Goal: Information Seeking & Learning: Learn about a topic

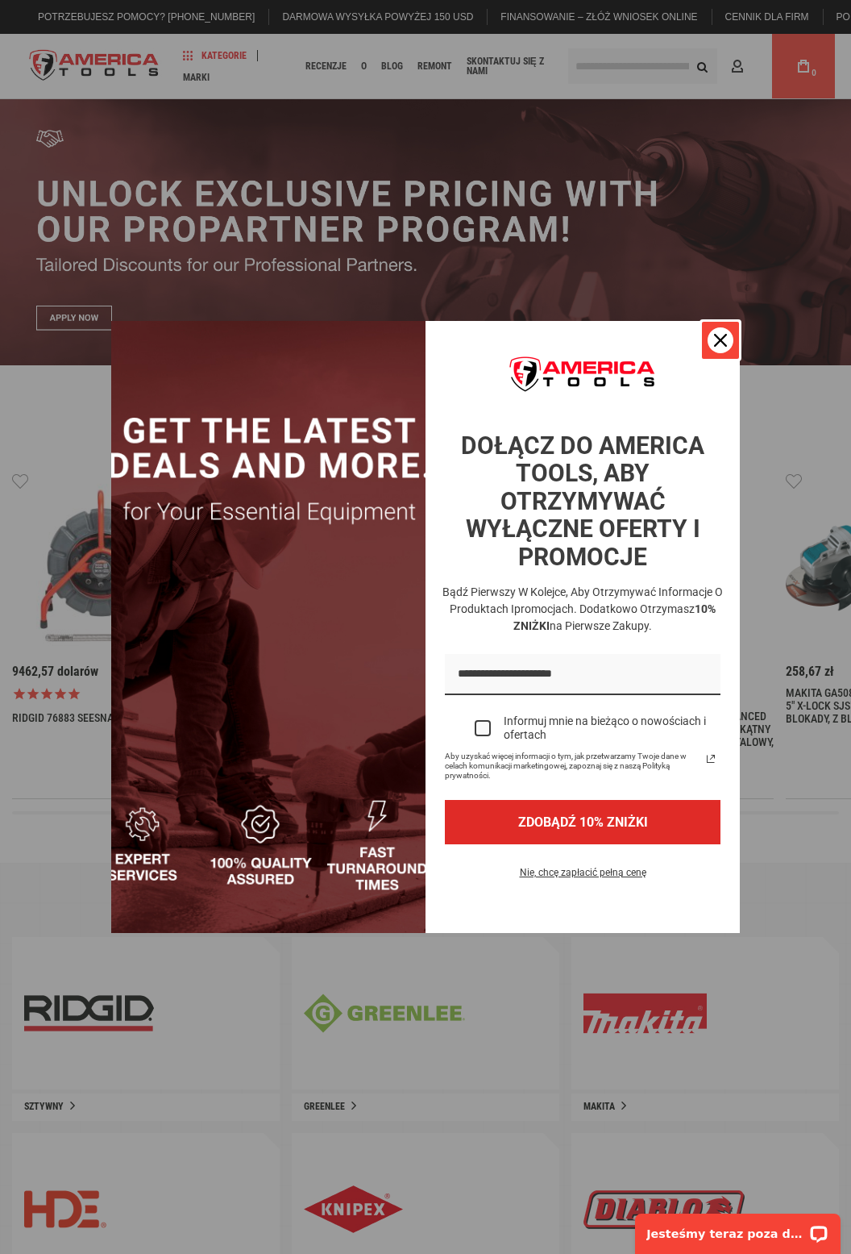
click at [726, 347] on icon "ikona zamknij" at bounding box center [720, 340] width 13 height 13
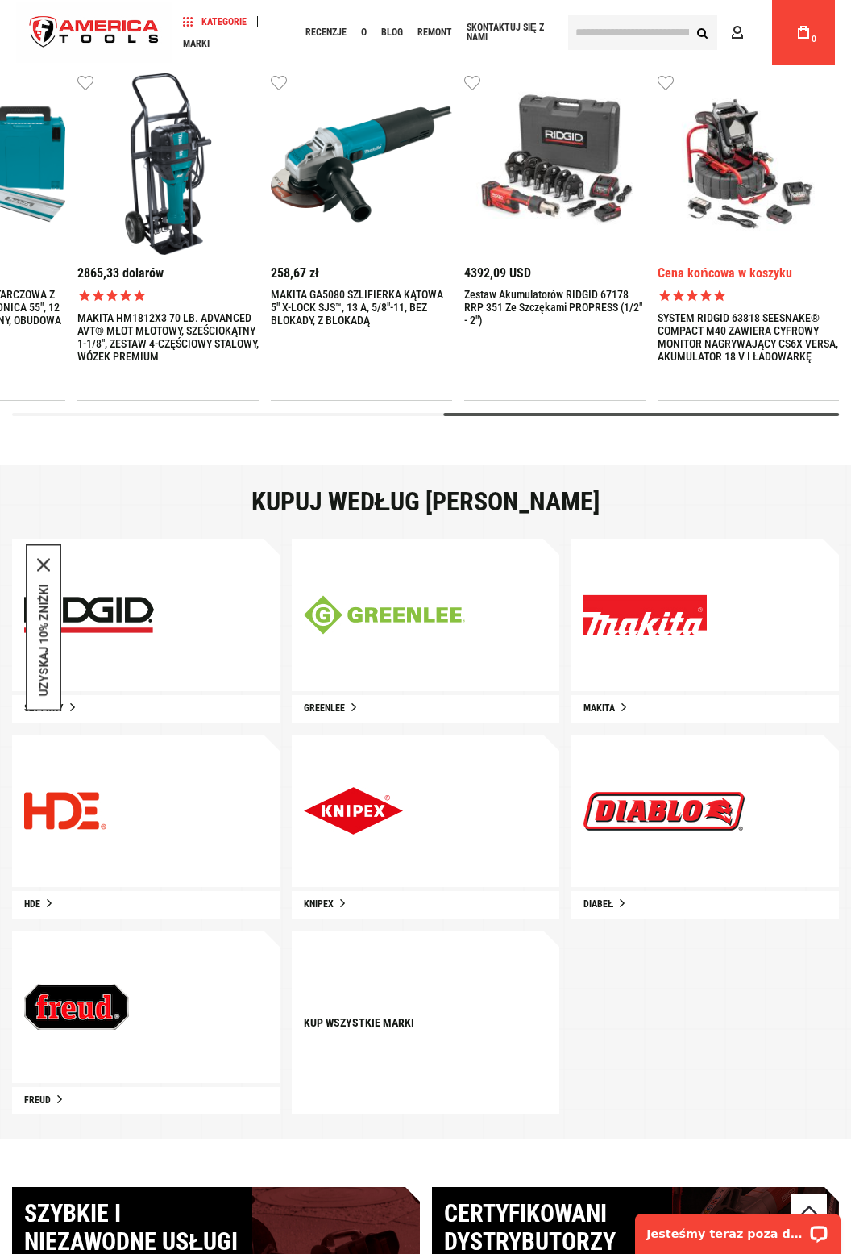
scroll to position [400, 0]
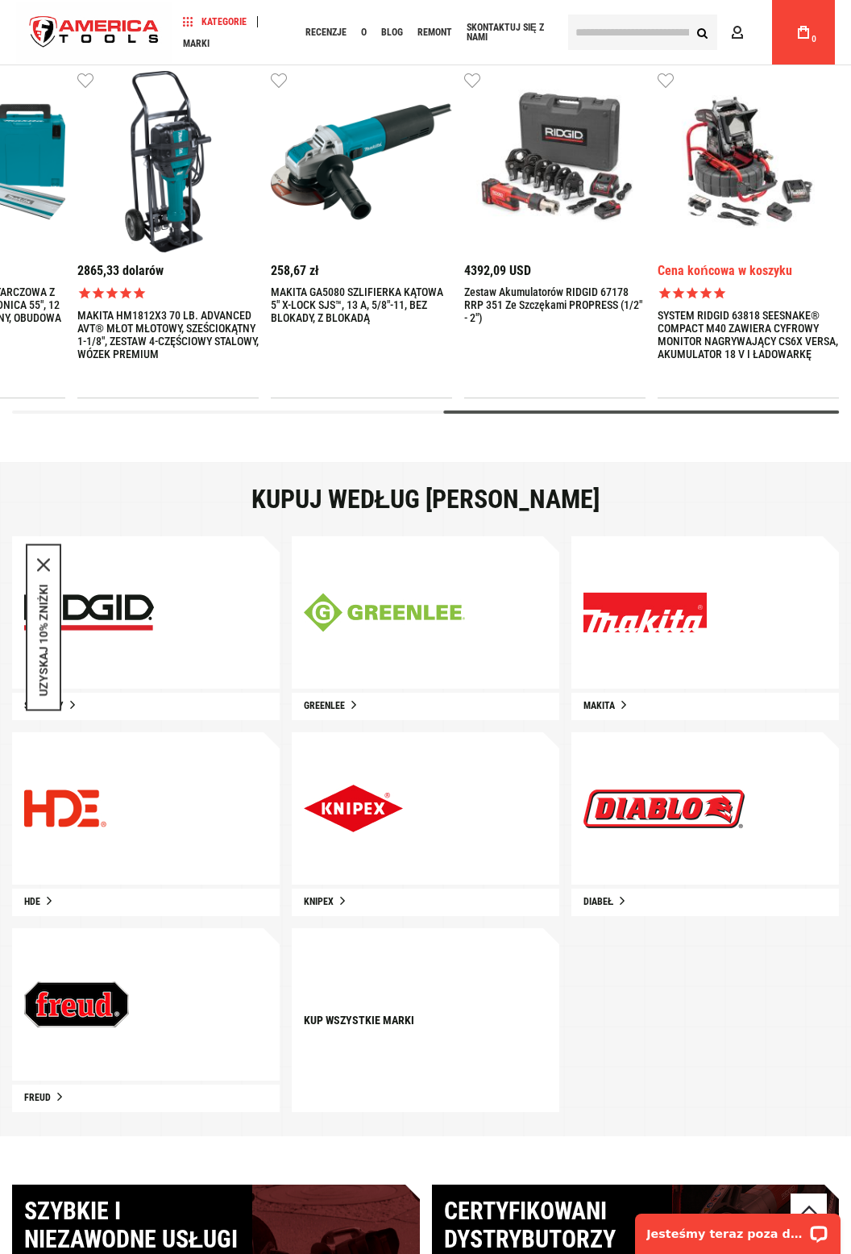
click at [387, 823] on img at bounding box center [353, 809] width 99 height 48
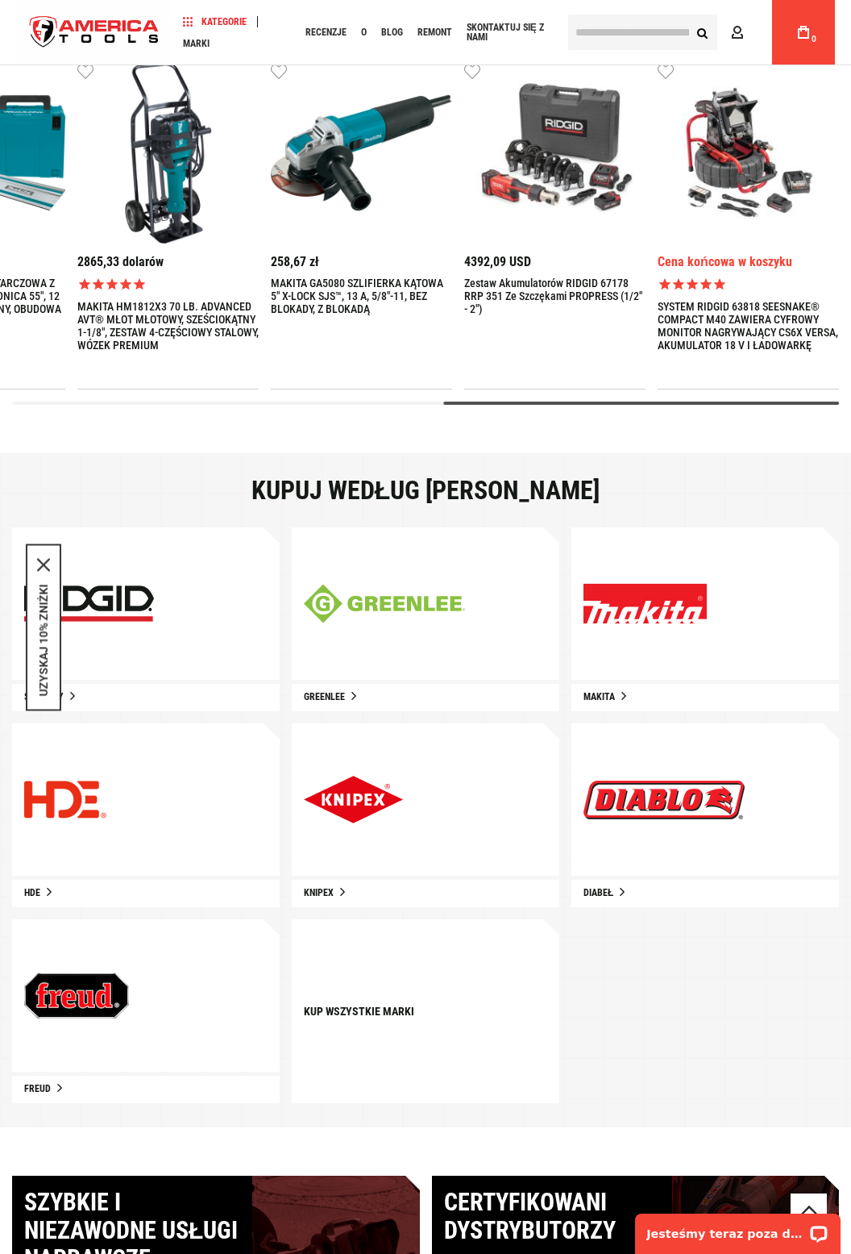
scroll to position [452, 0]
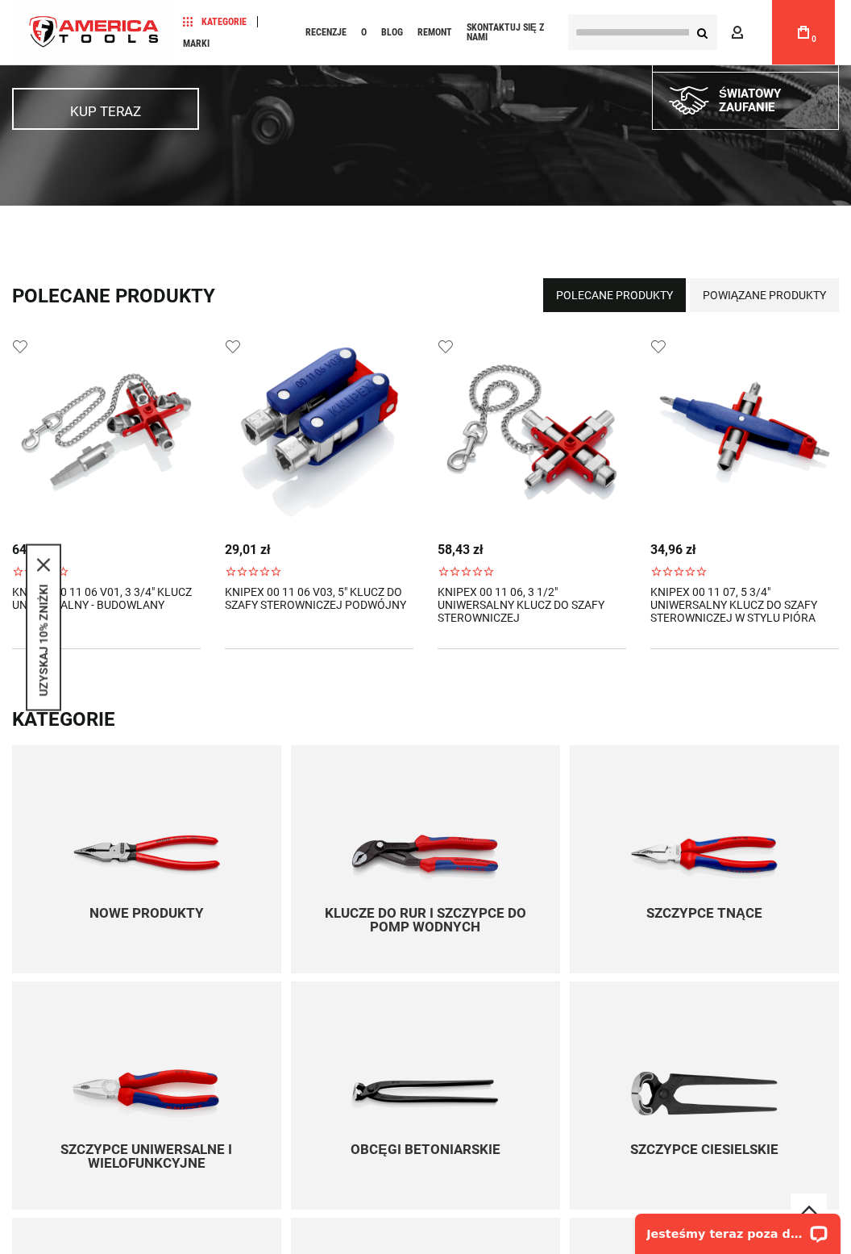
scroll to position [439, 0]
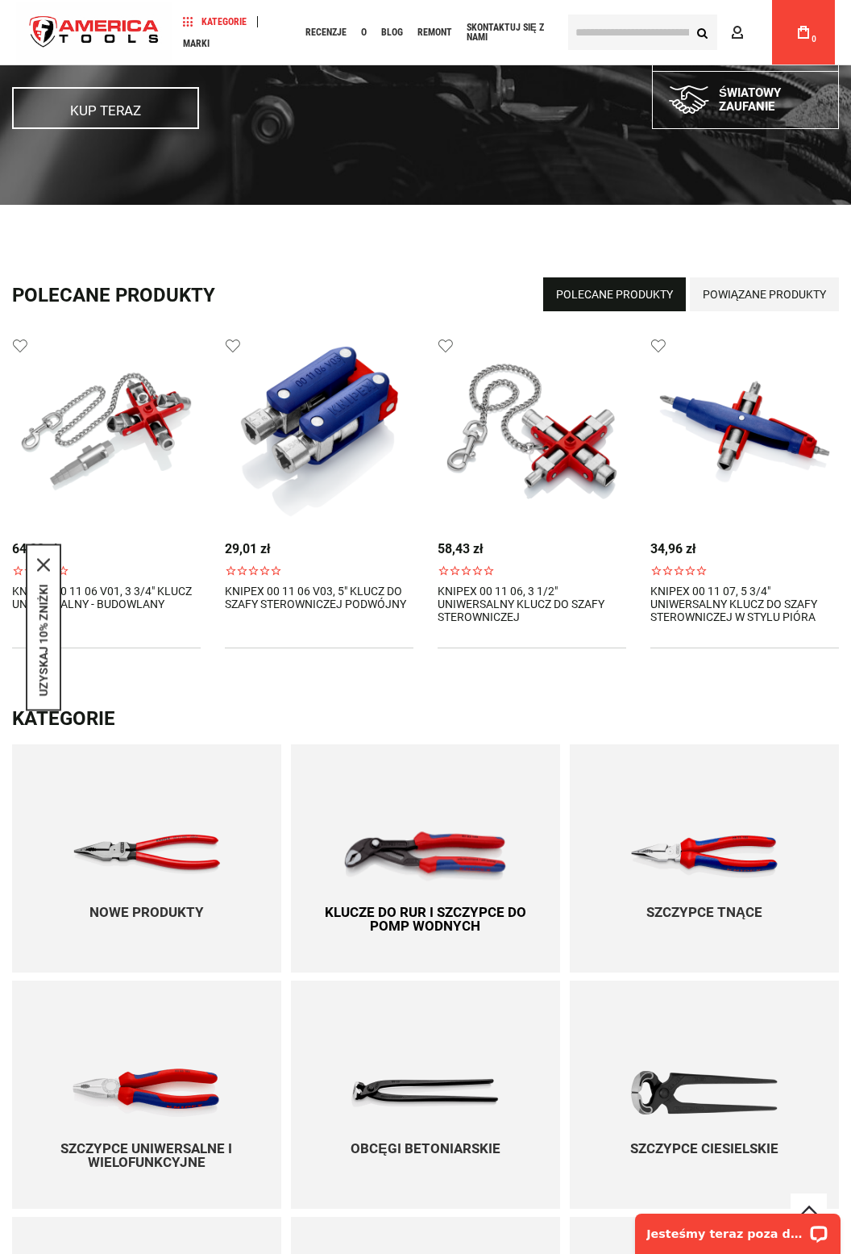
click at [449, 861] on img at bounding box center [425, 856] width 164 height 50
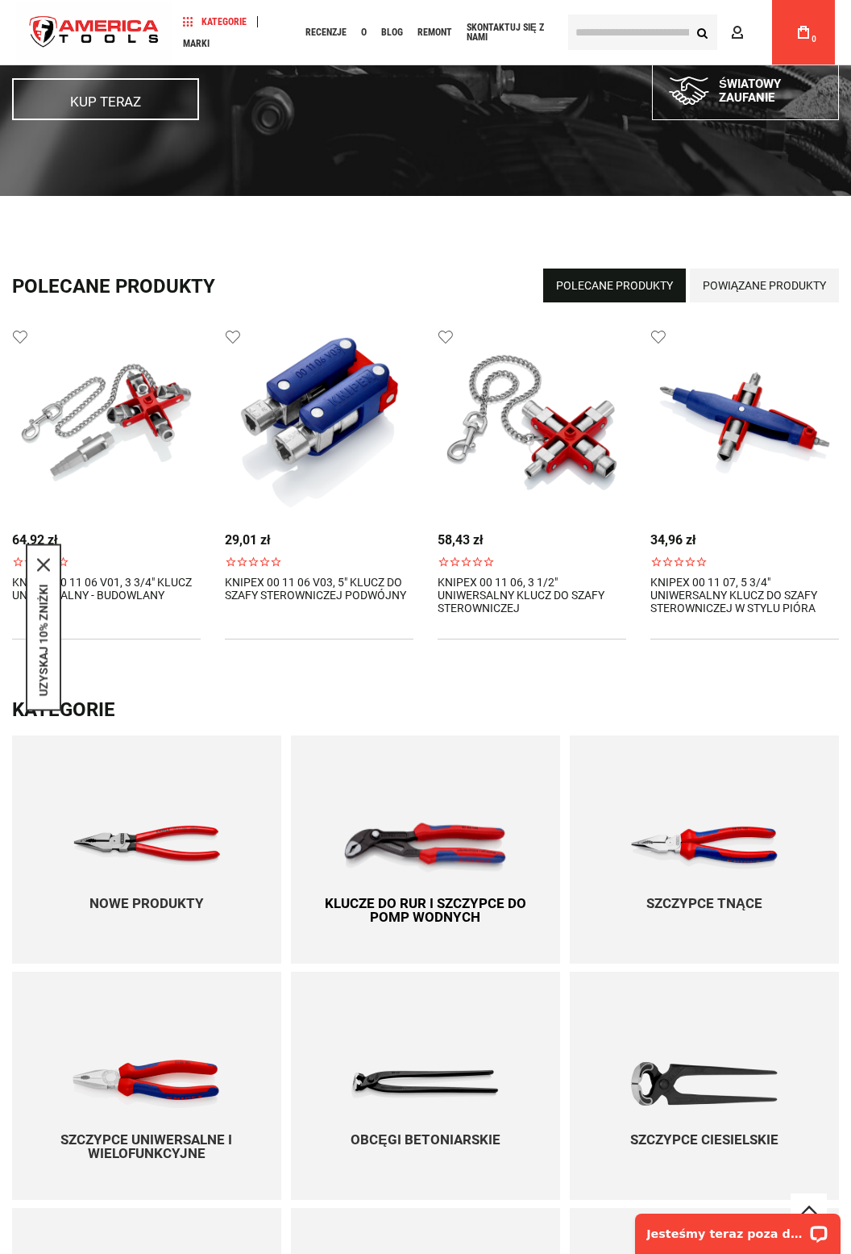
scroll to position [490, 0]
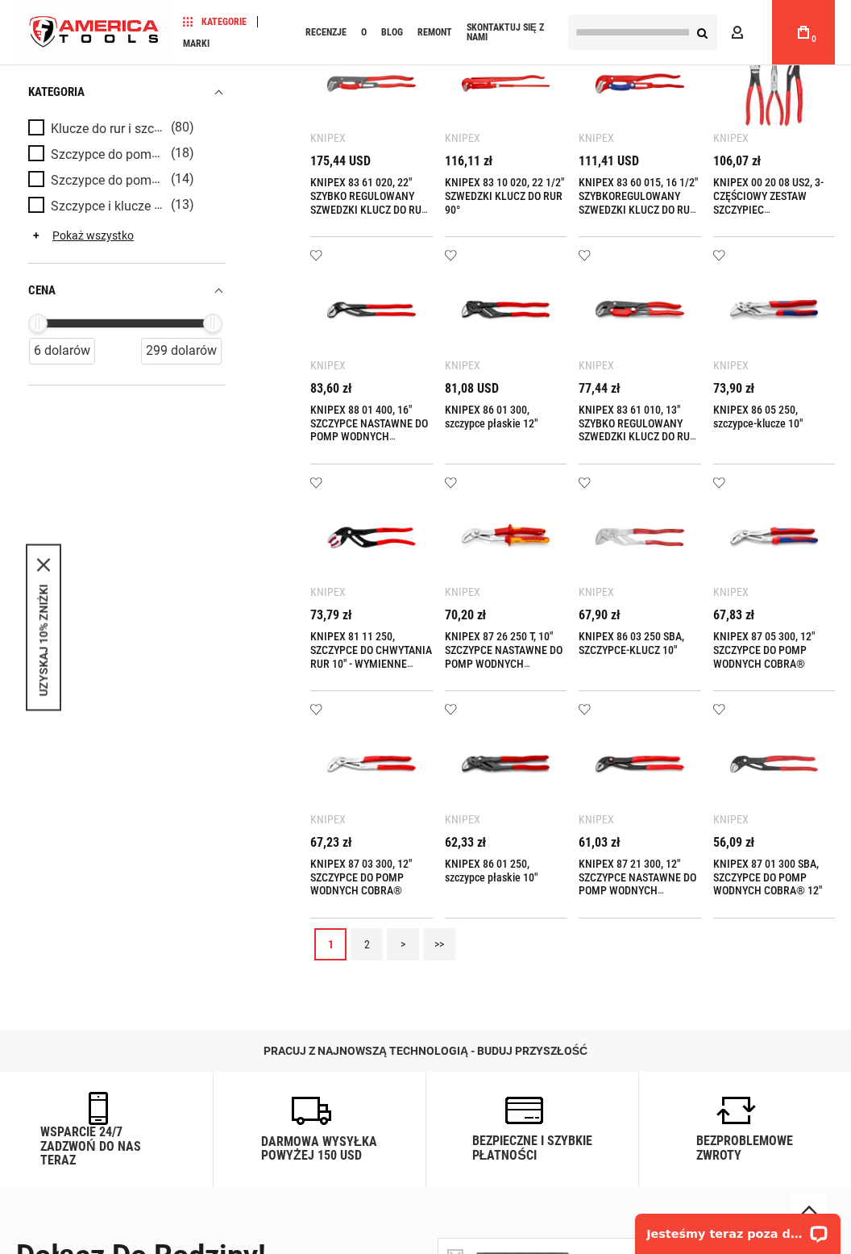
scroll to position [630, 0]
click at [375, 943] on link "2" at bounding box center [367, 943] width 32 height 32
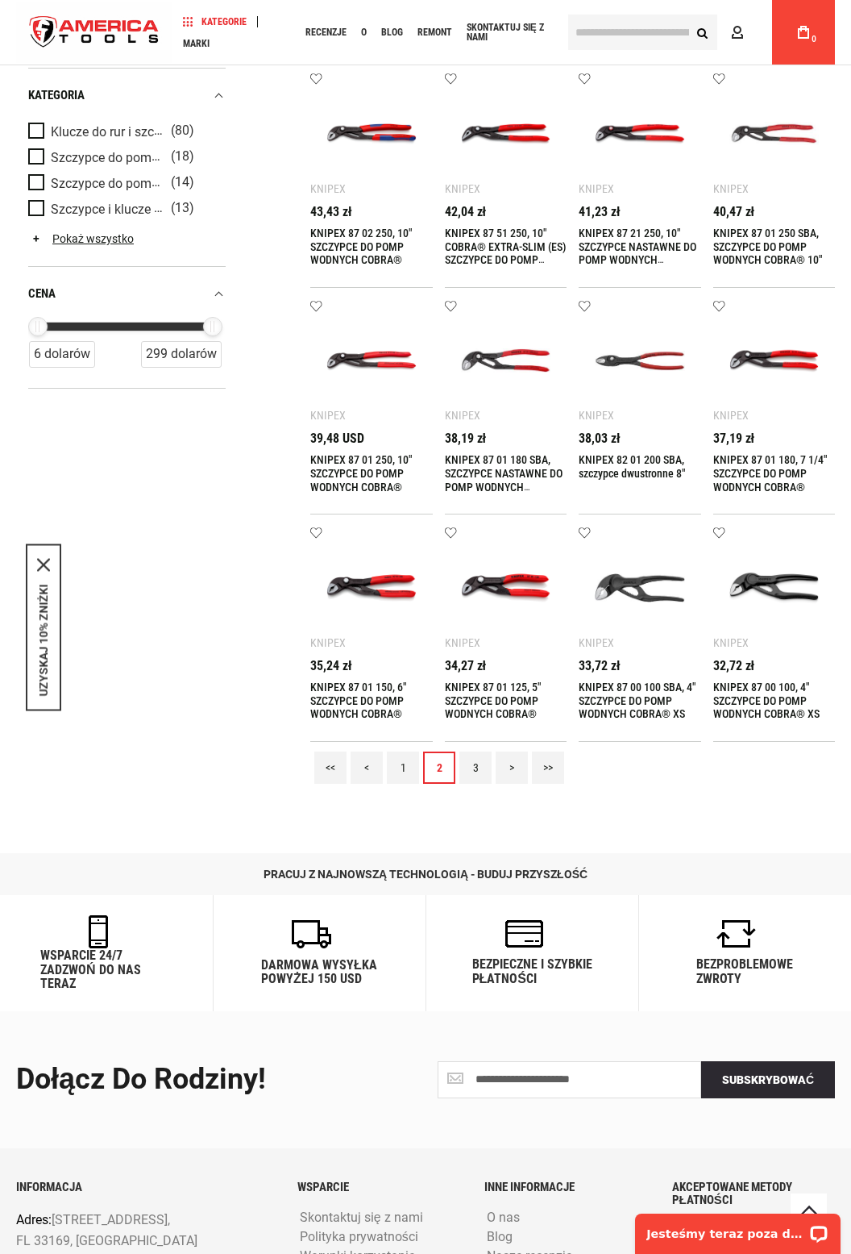
scroll to position [904, 0]
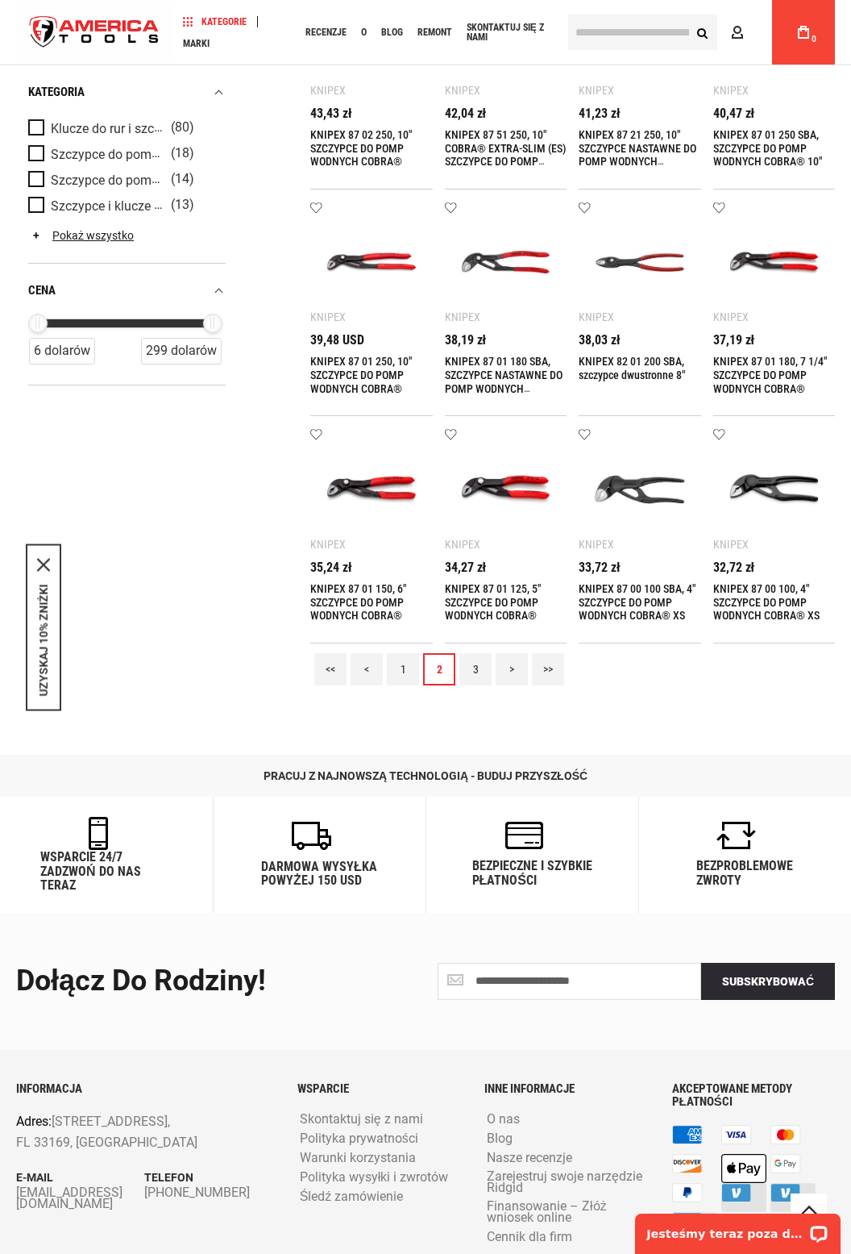
click at [487, 672] on link "3" at bounding box center [476, 669] width 32 height 32
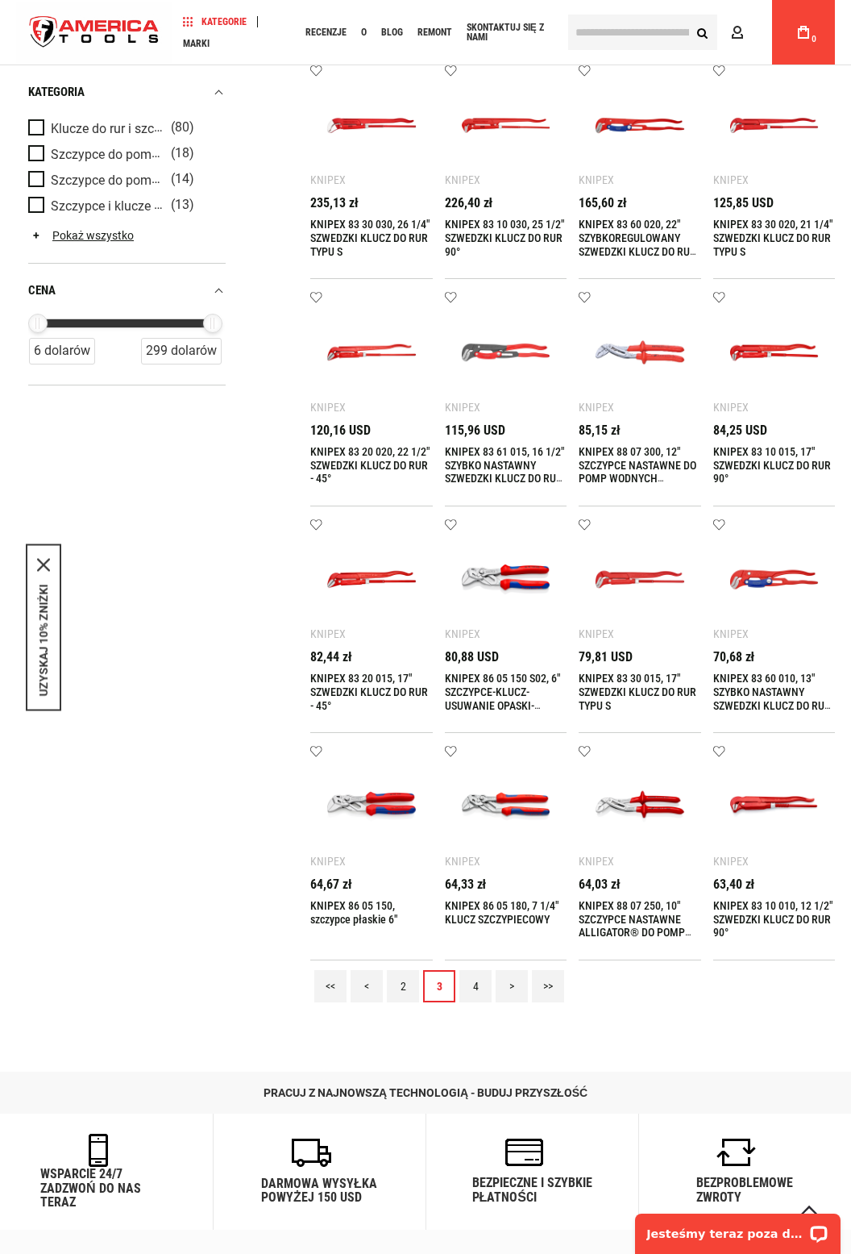
scroll to position [588, 0]
click at [367, 989] on link "<" at bounding box center [367, 985] width 32 height 32
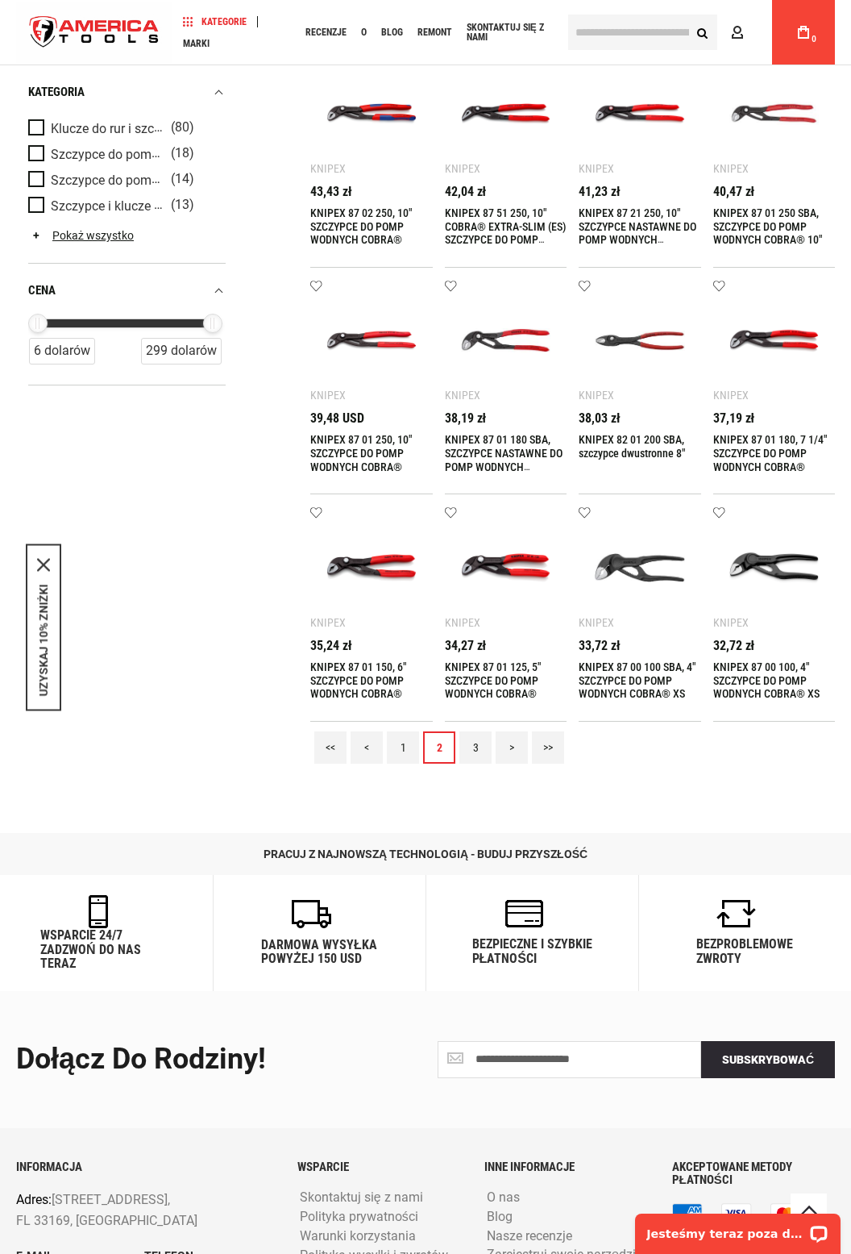
scroll to position [904, 0]
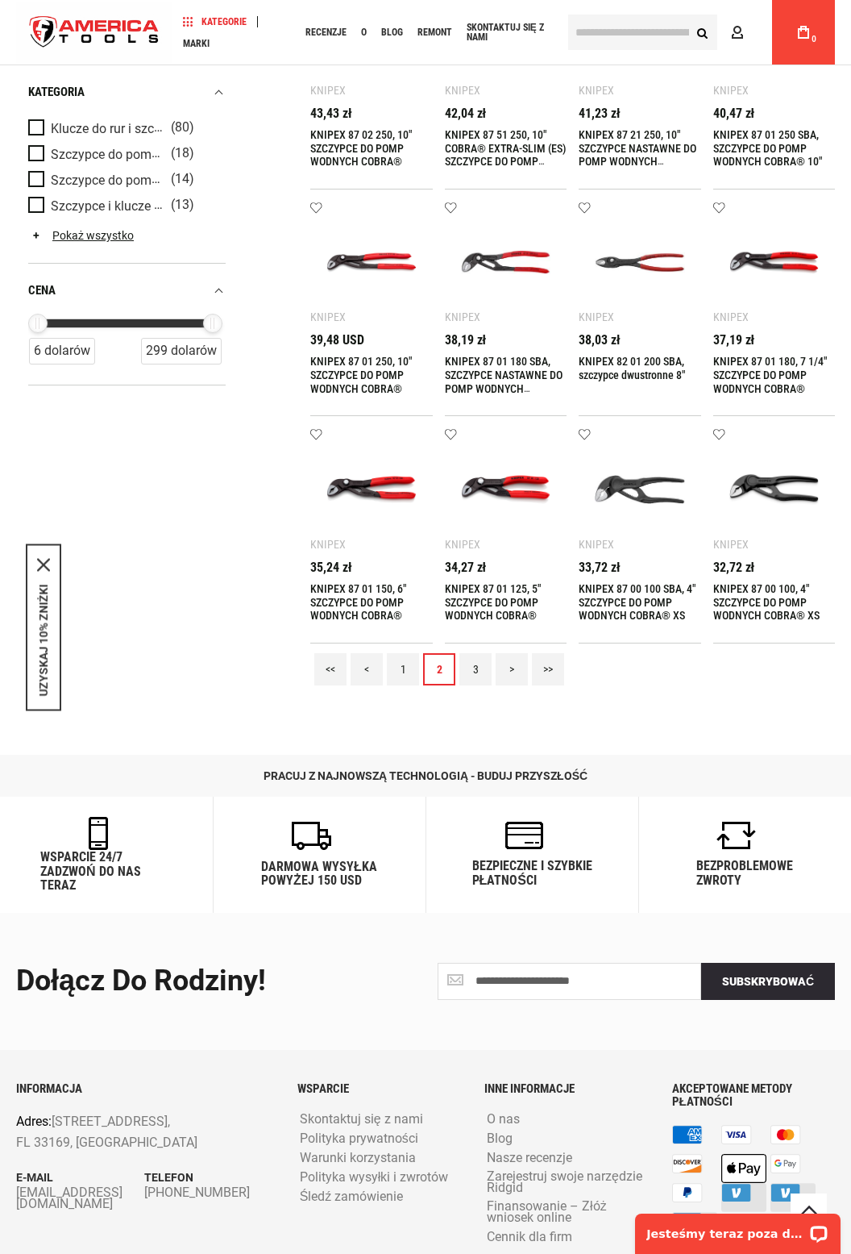
click at [413, 670] on link "1" at bounding box center [403, 669] width 32 height 32
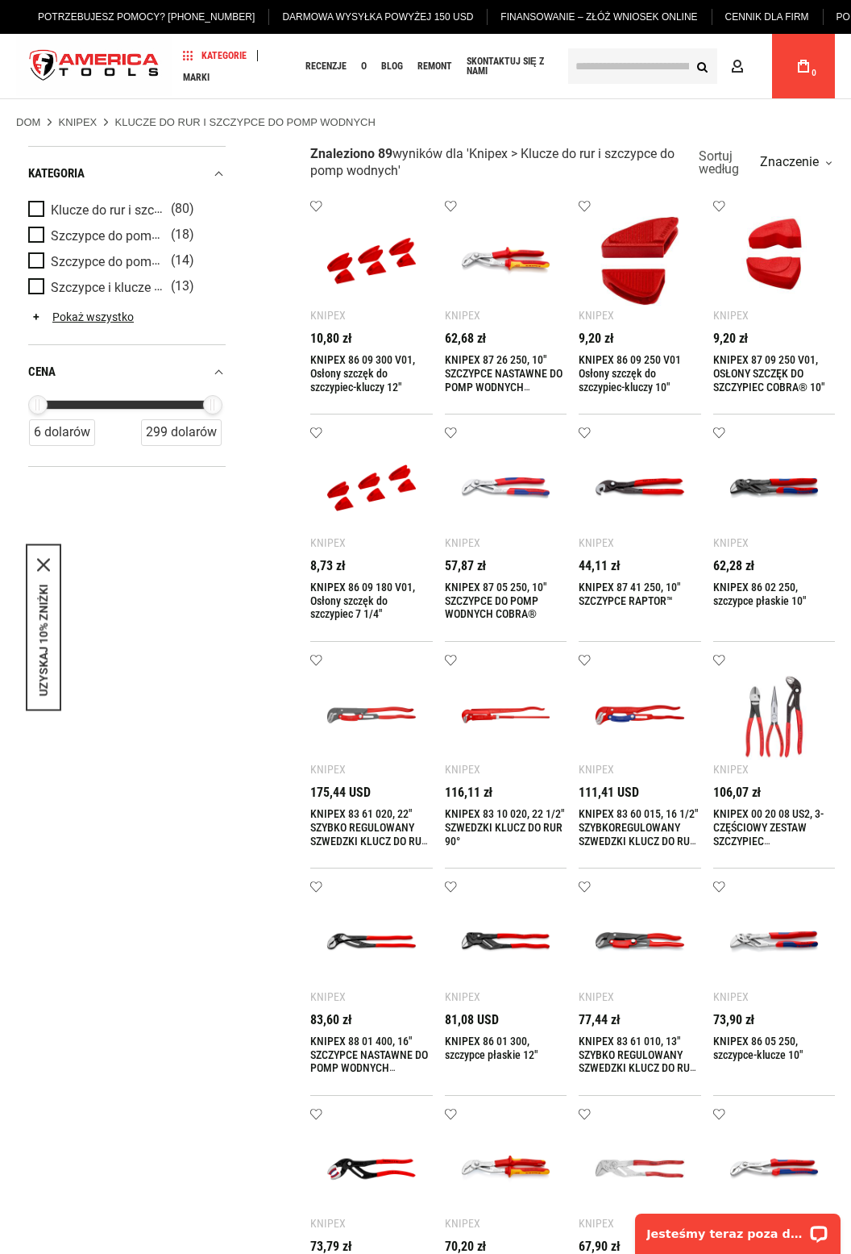
click at [776, 501] on img at bounding box center [775, 488] width 90 height 90
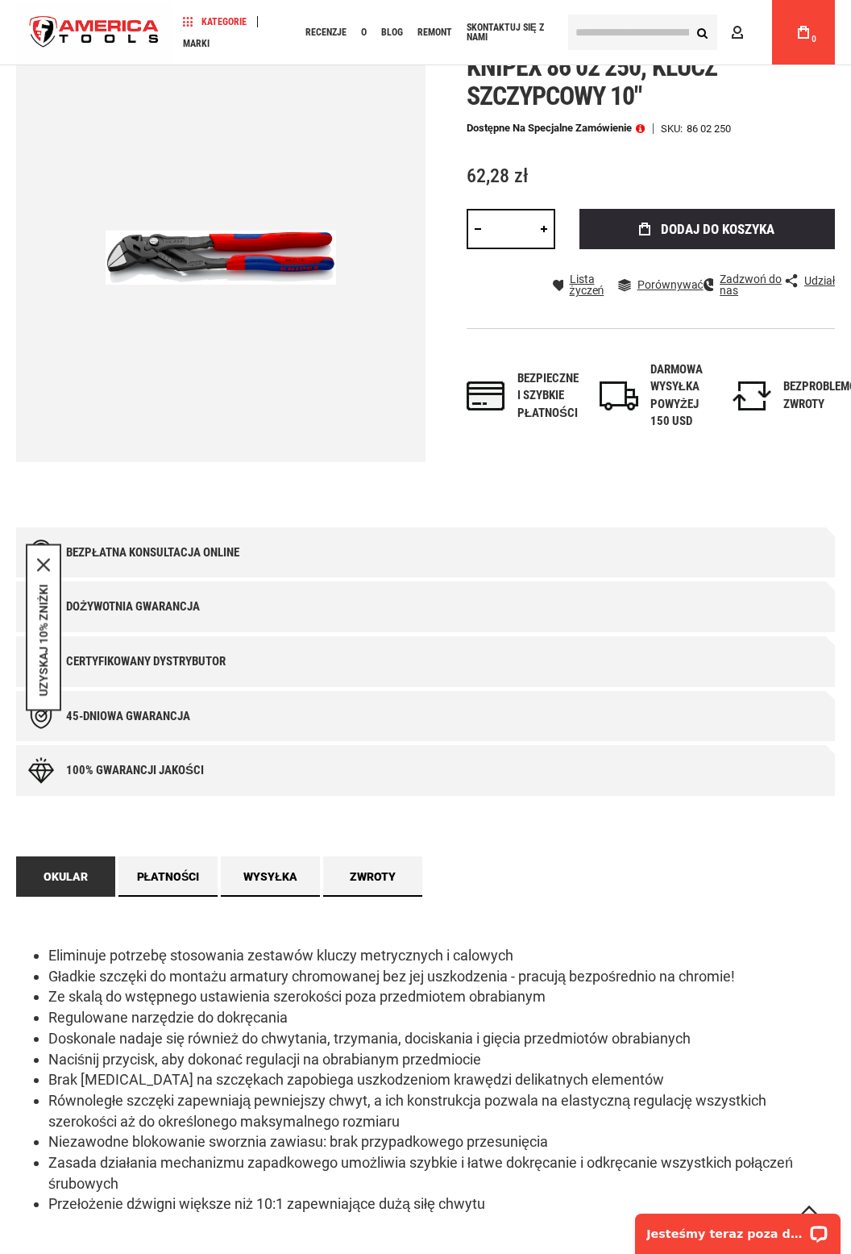
scroll to position [89, 0]
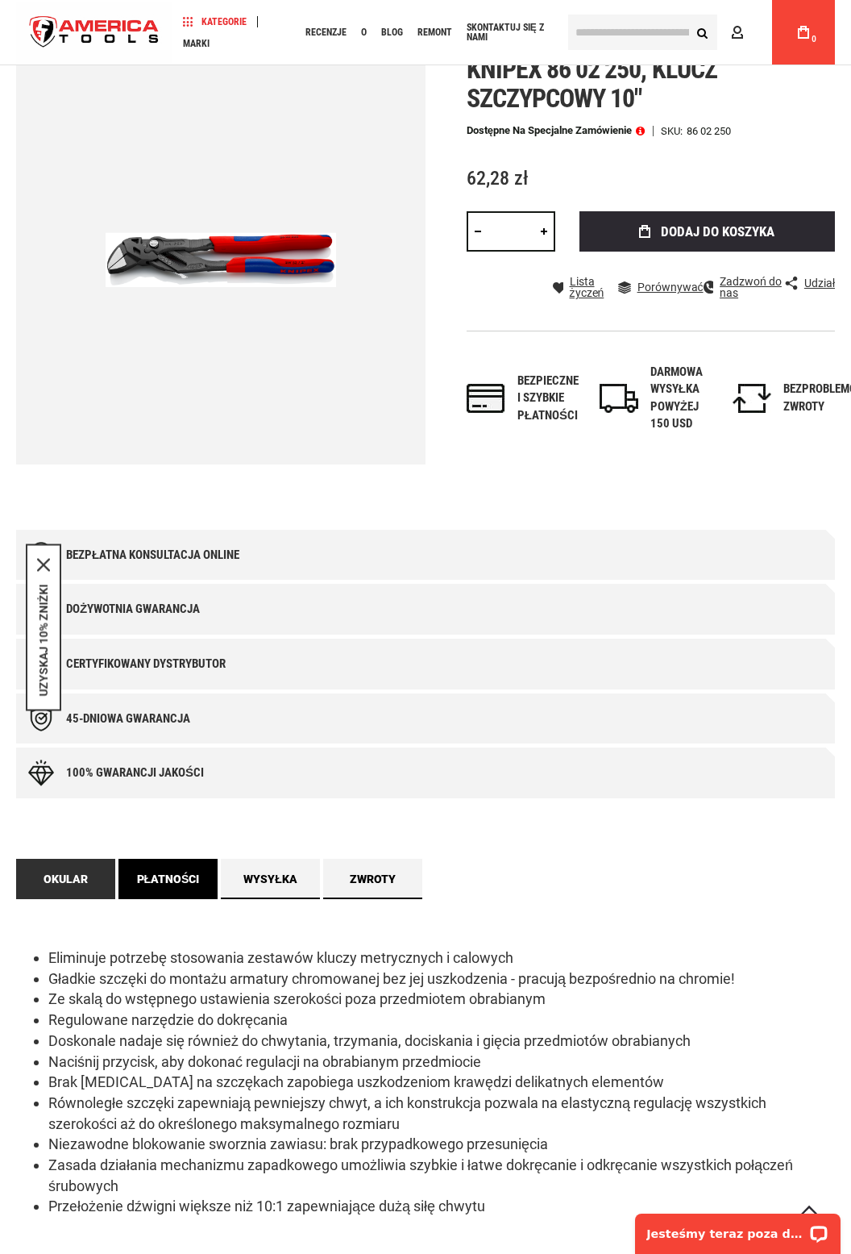
click at [172, 879] on font "Płatności" at bounding box center [168, 878] width 63 height 13
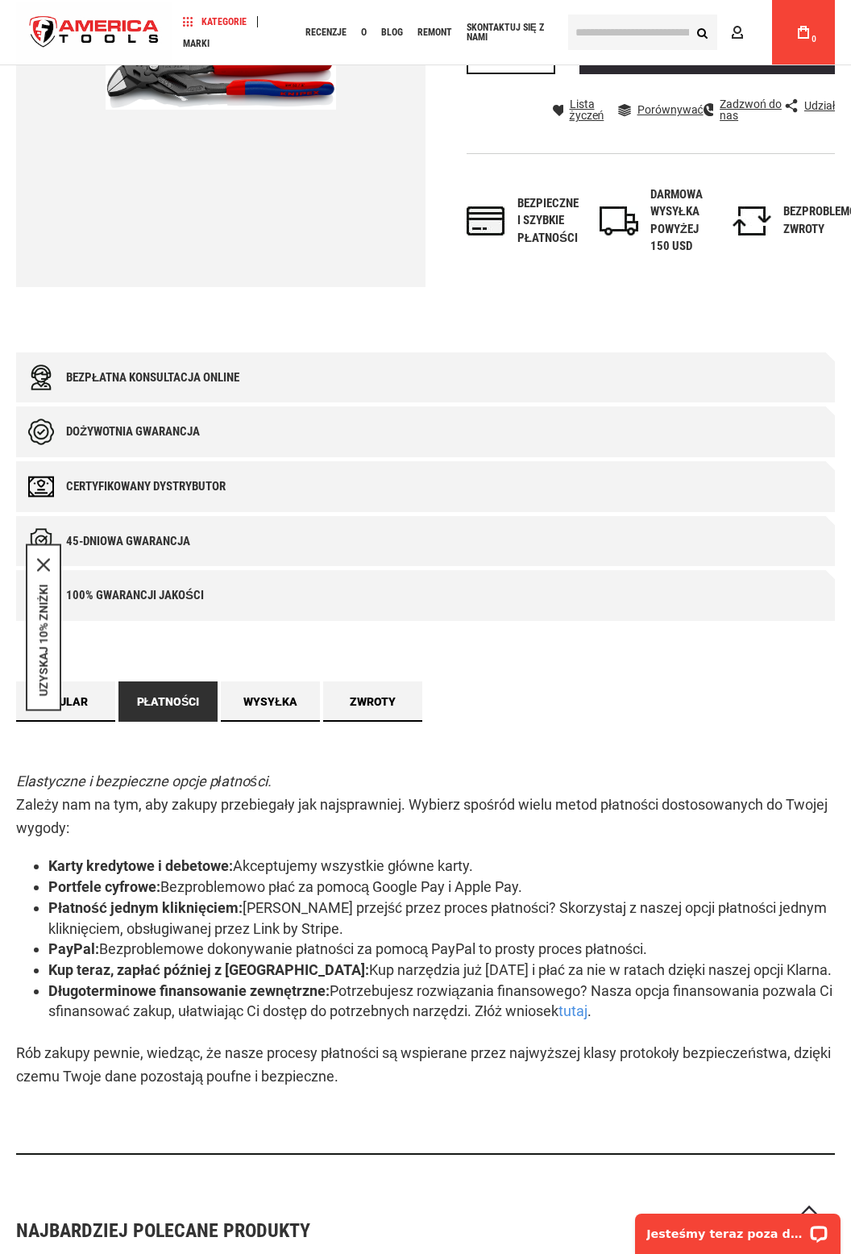
scroll to position [289, 0]
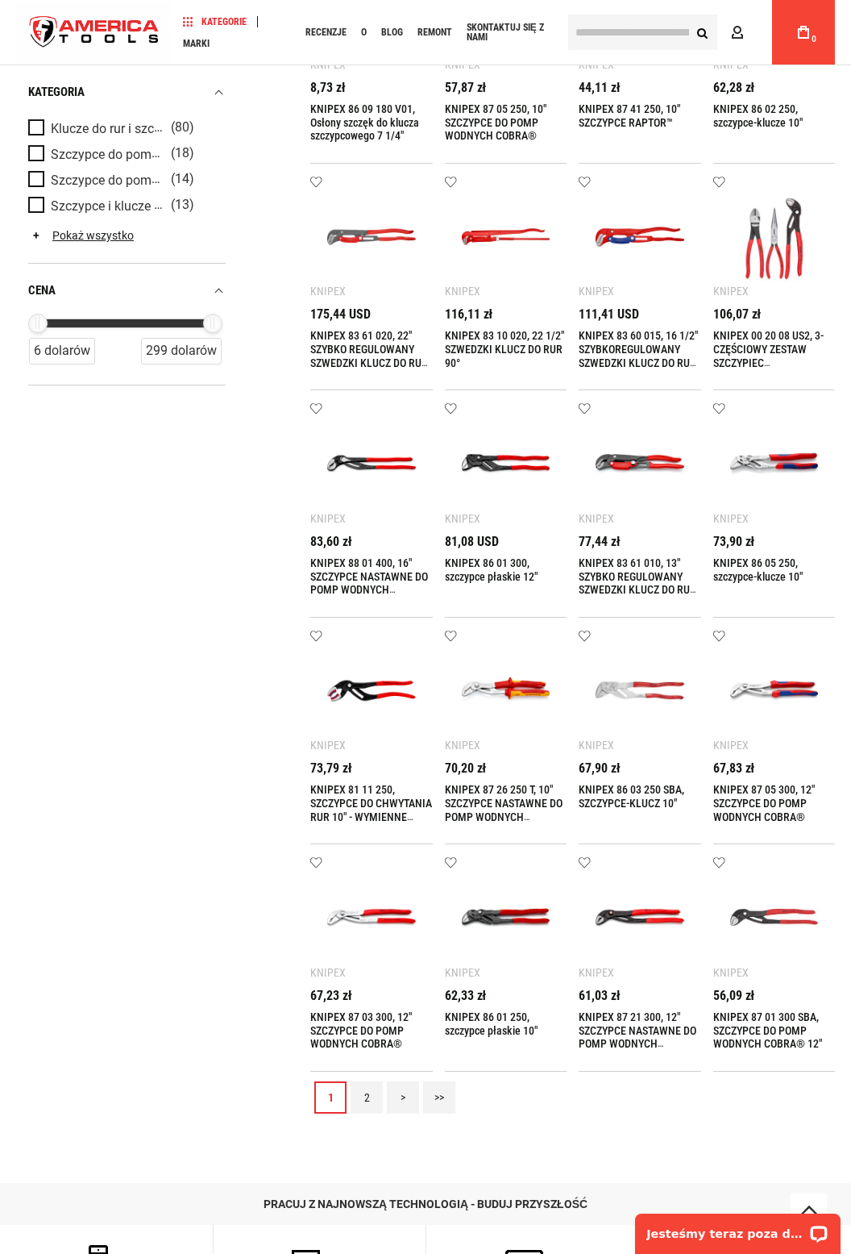
scroll to position [480, 0]
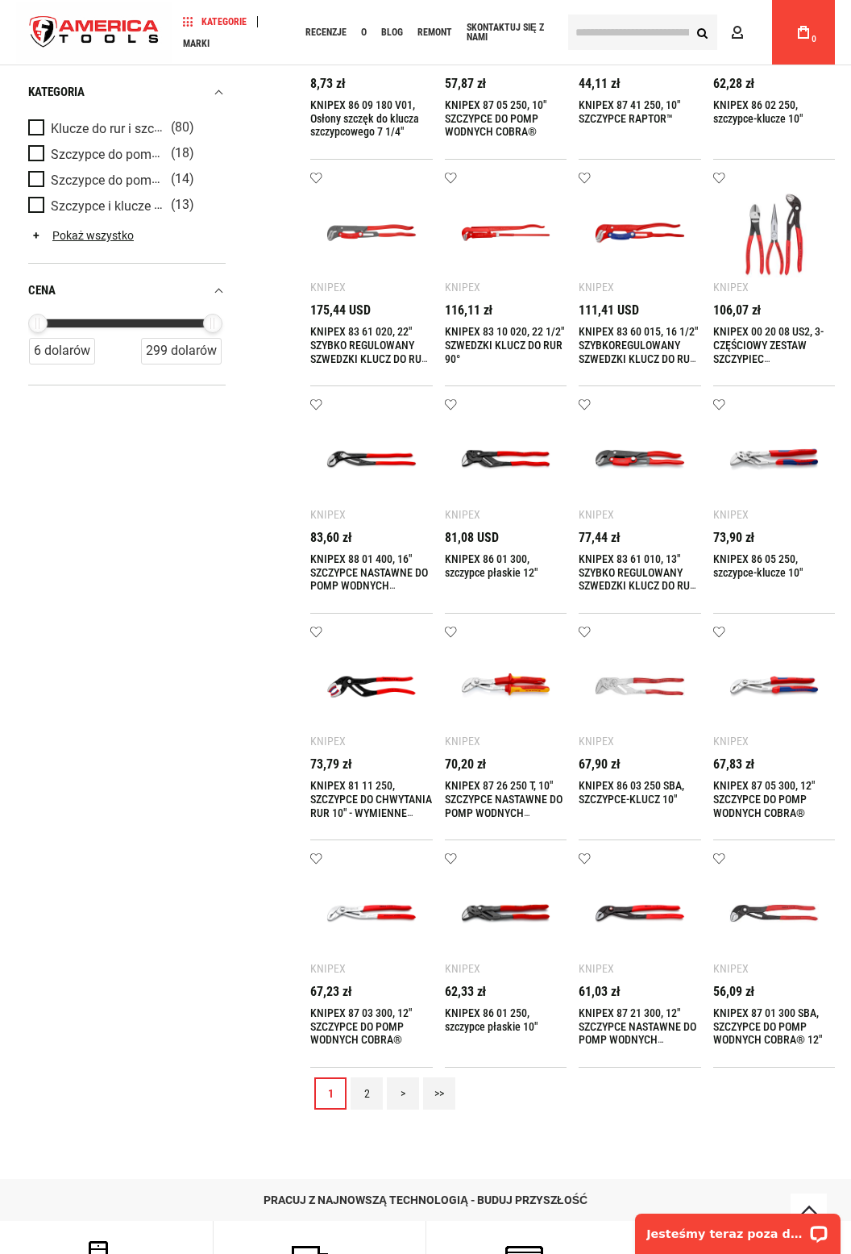
click at [516, 923] on img at bounding box center [506, 913] width 90 height 90
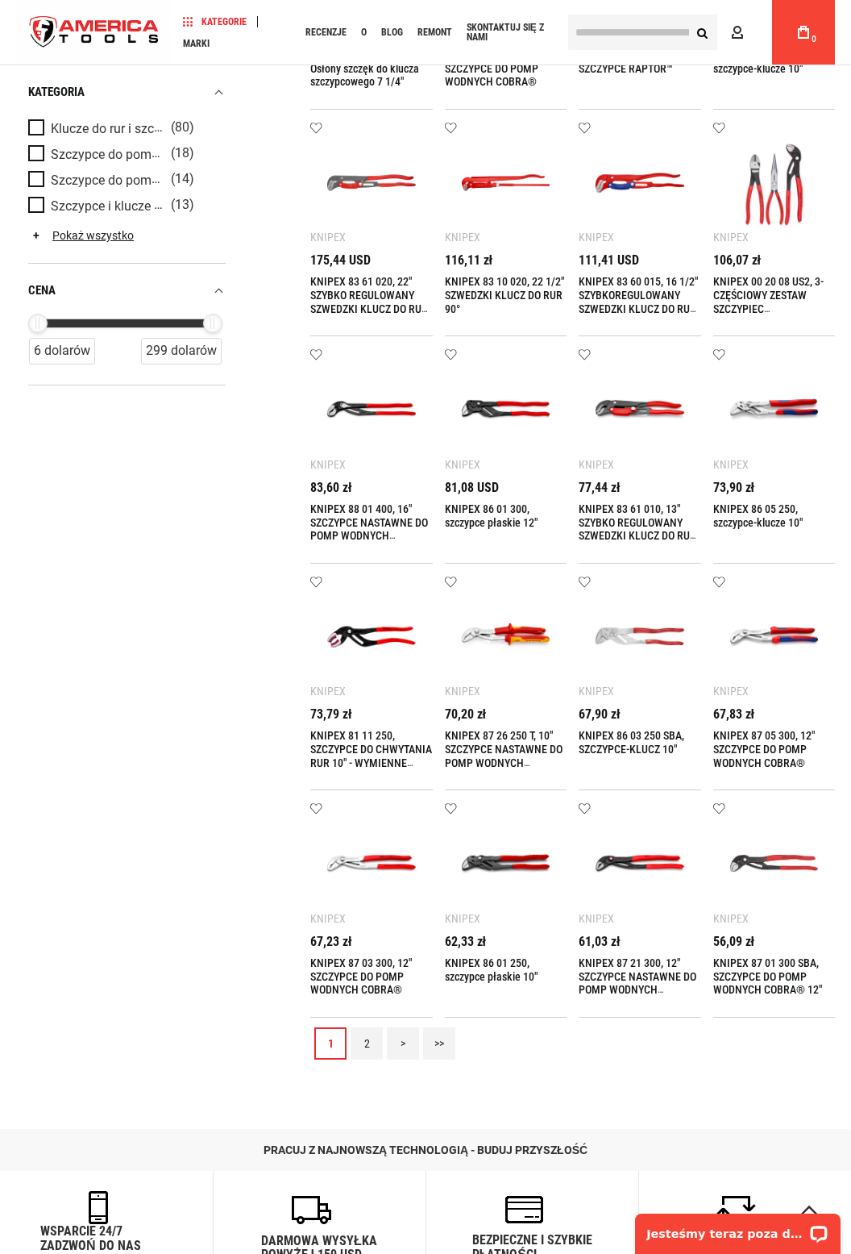
scroll to position [531, 0]
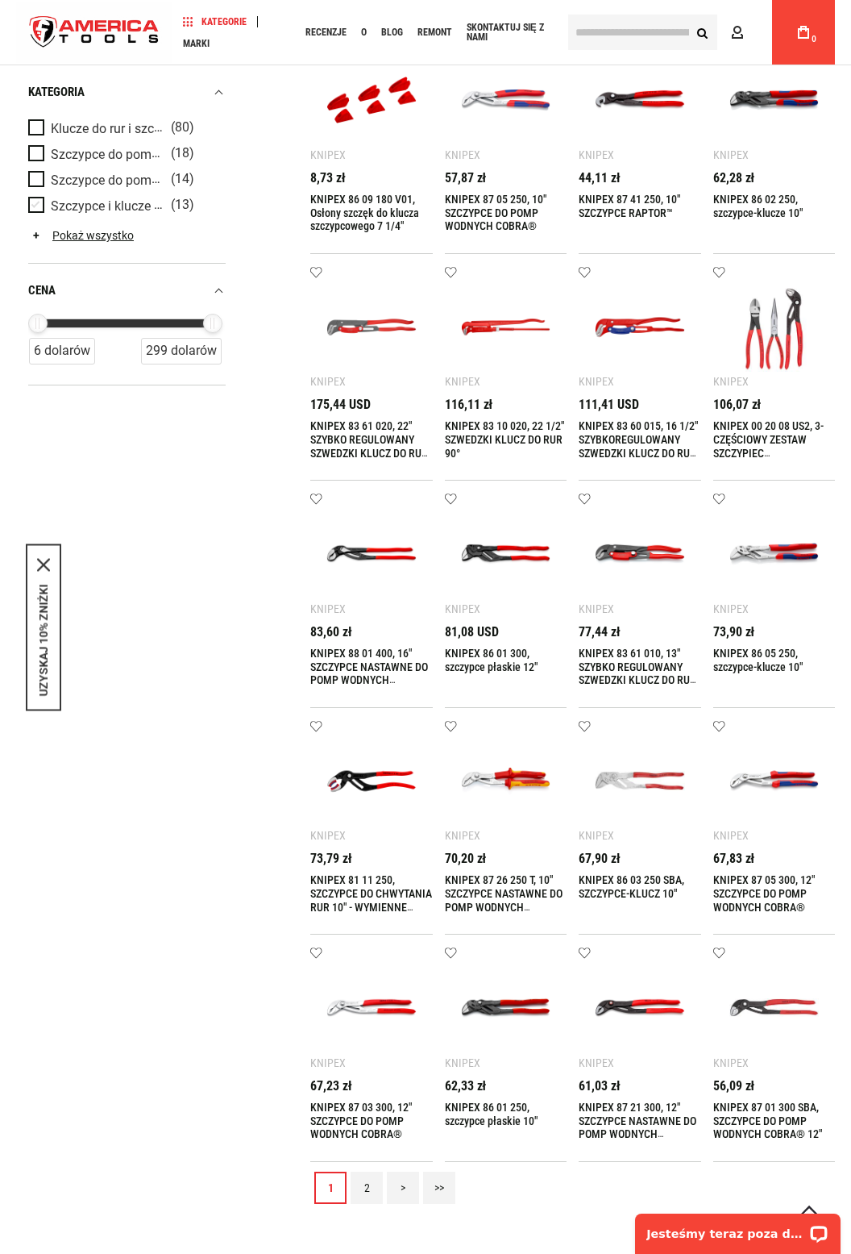
click at [104, 207] on font "Szczypce i klucze Szczypce i klucz w jednym narzędziu" at bounding box center [208, 205] width 314 height 16
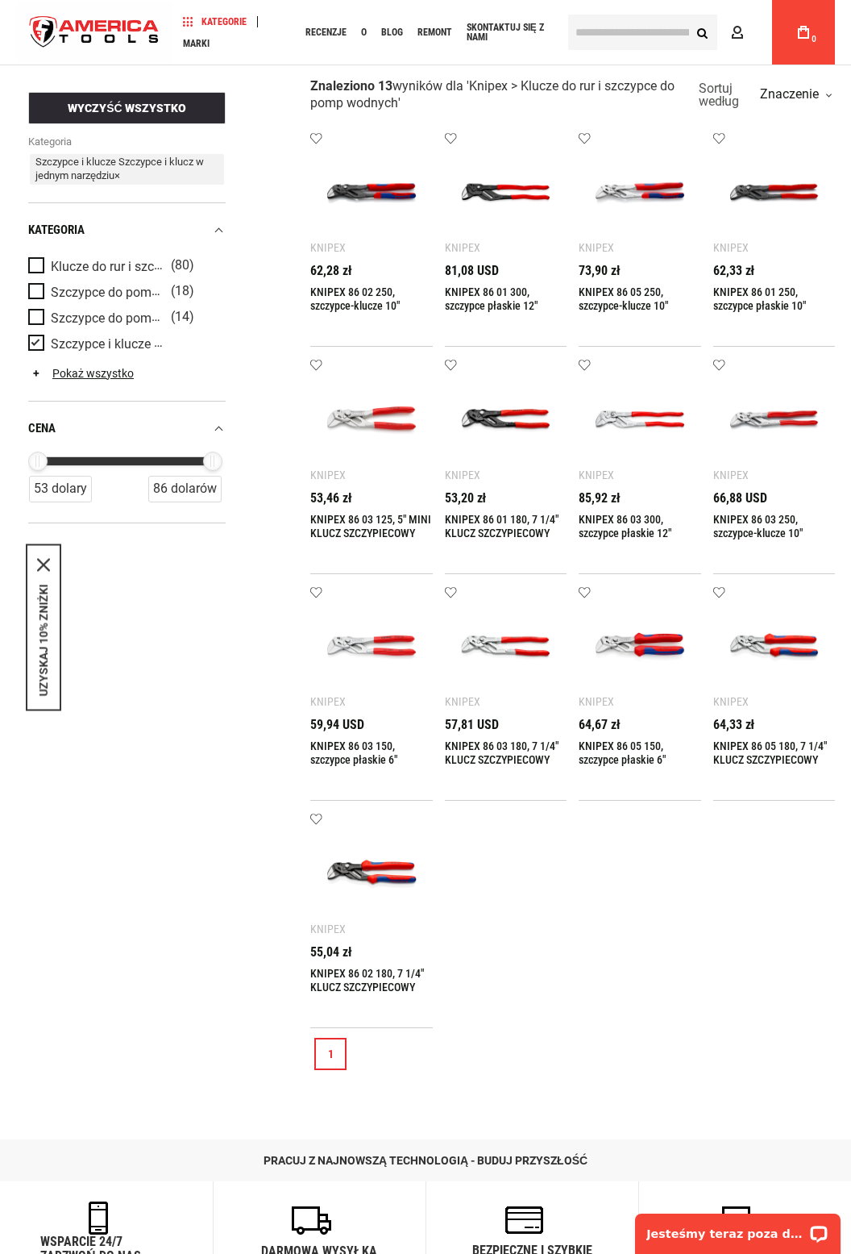
scroll to position [69, 0]
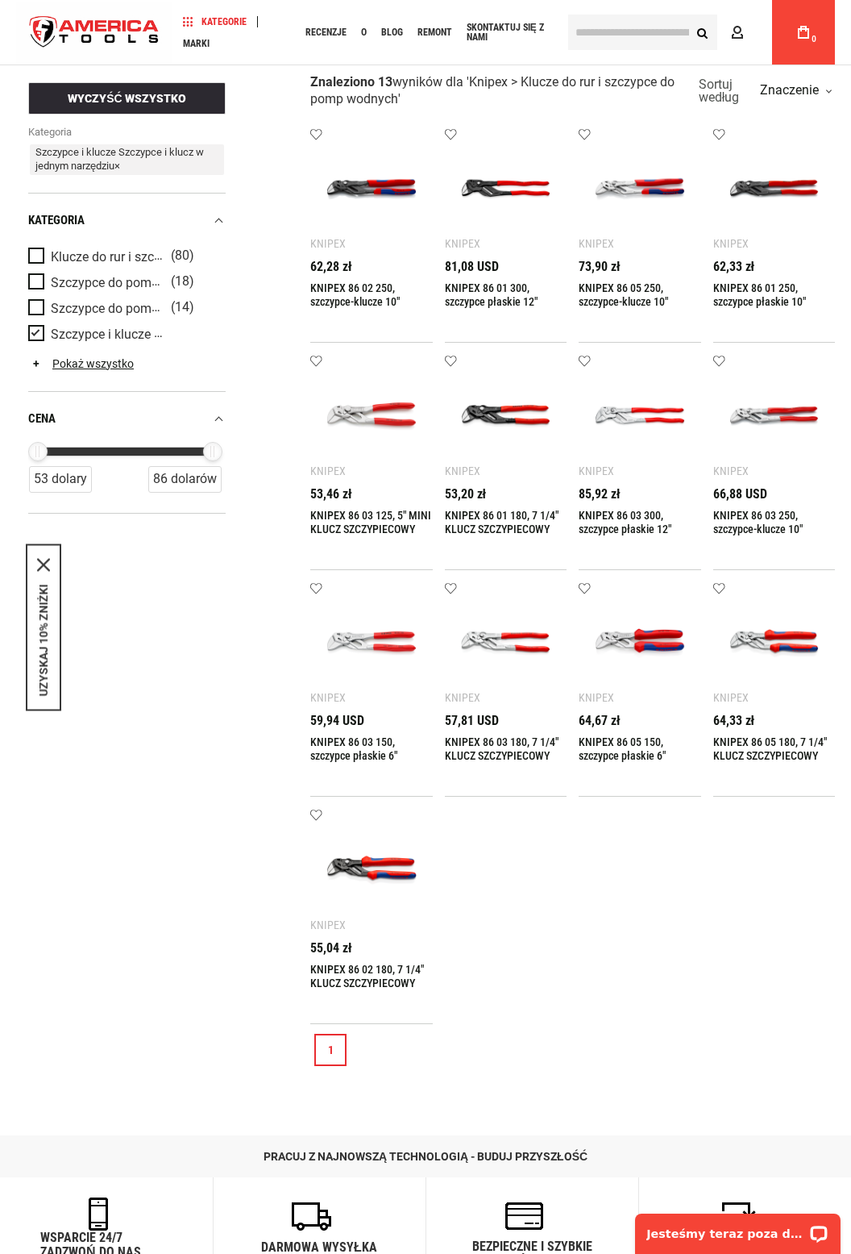
click at [382, 876] on img at bounding box center [372, 870] width 90 height 90
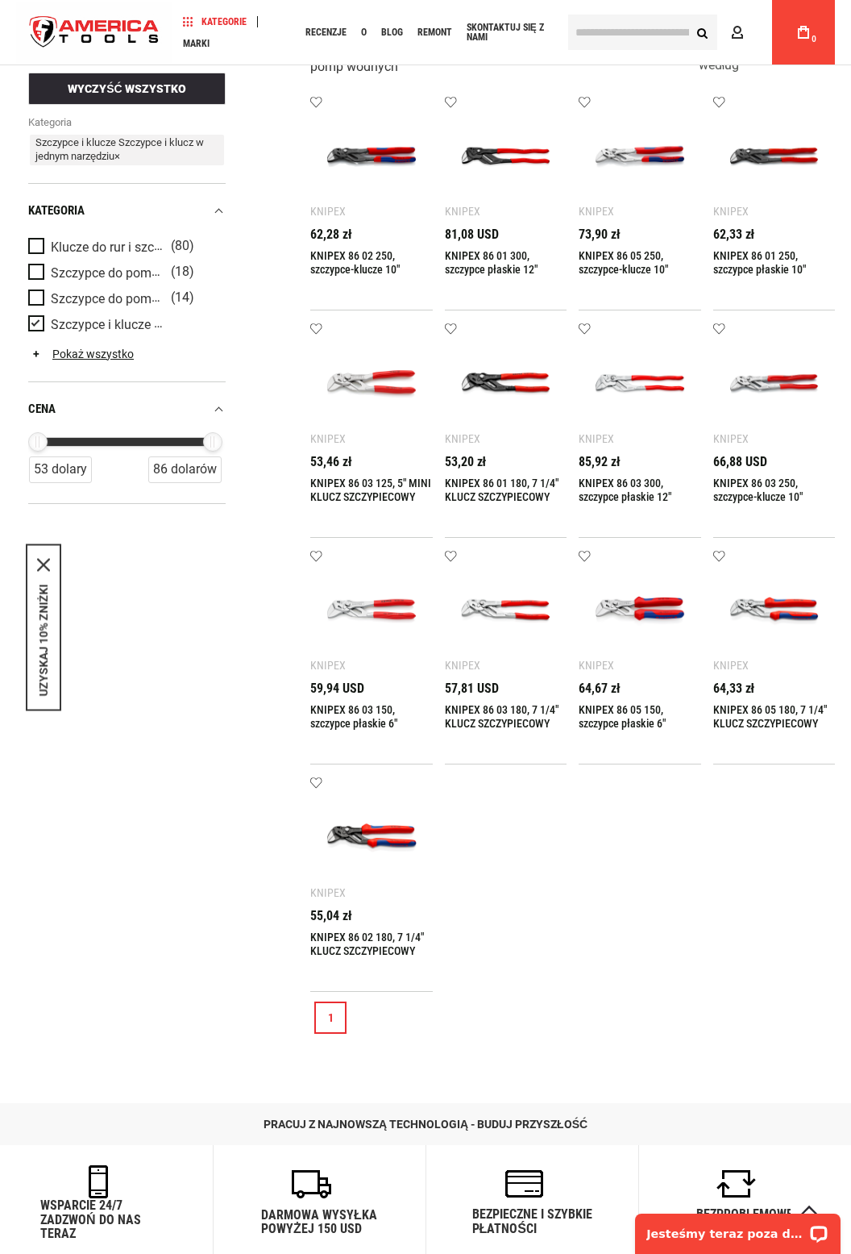
scroll to position [121, 0]
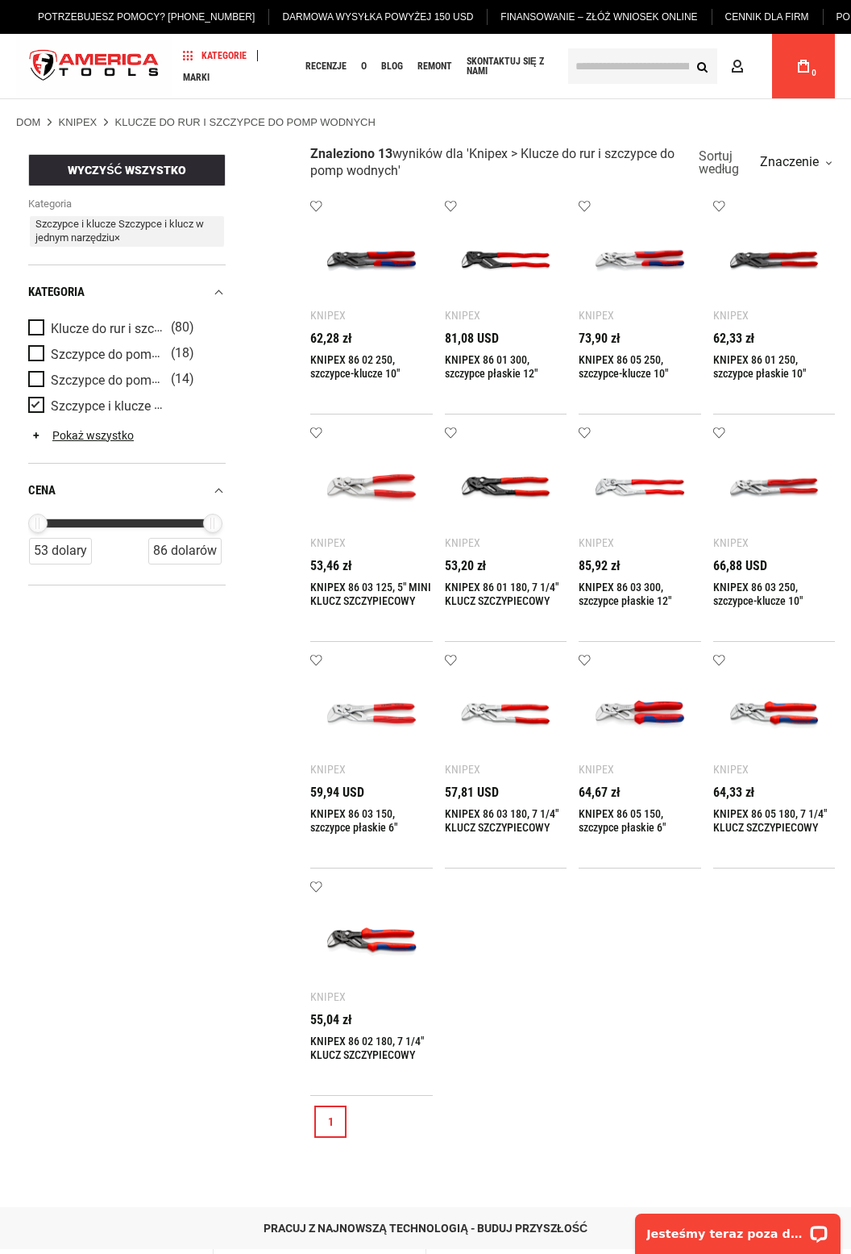
click at [521, 490] on img at bounding box center [506, 488] width 90 height 90
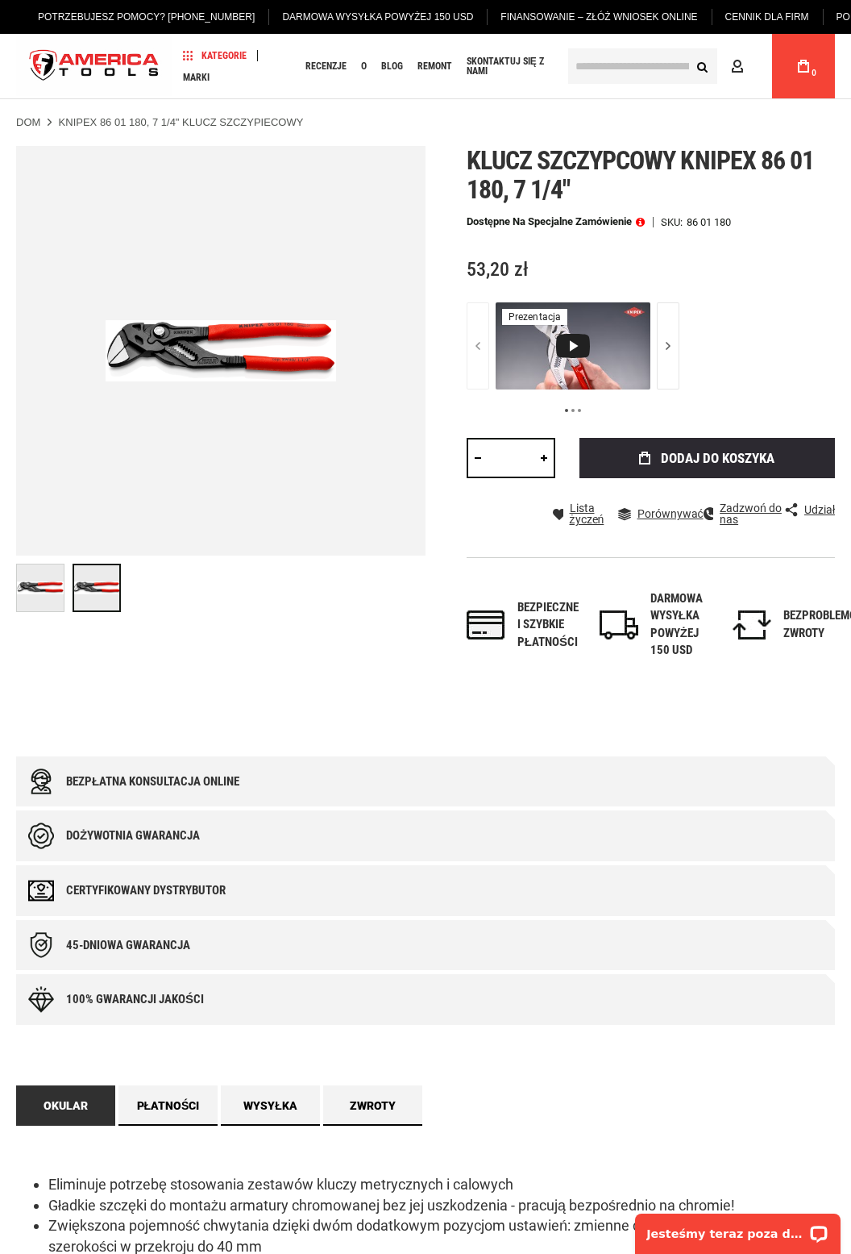
click at [642, 217] on span at bounding box center [640, 221] width 9 height 11
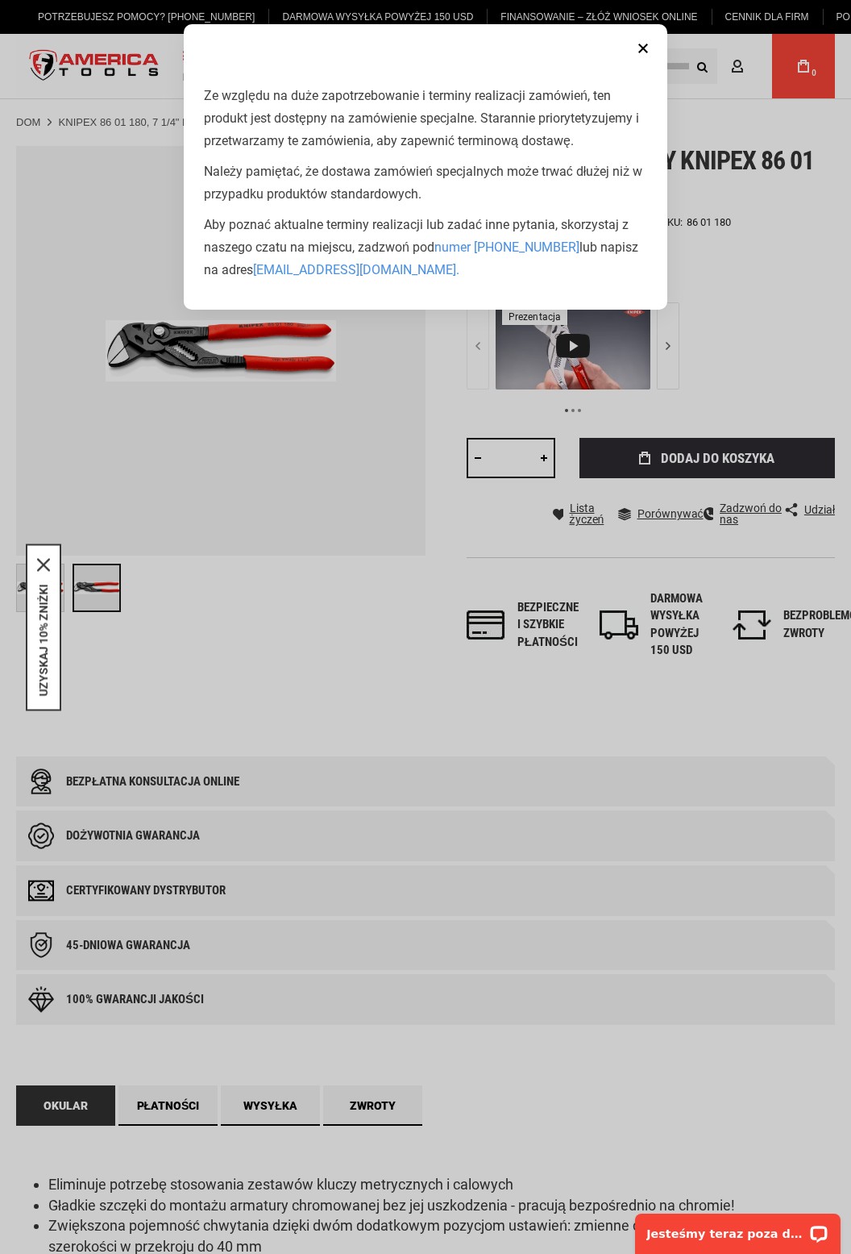
click at [654, 56] on button "Close" at bounding box center [643, 48] width 32 height 32
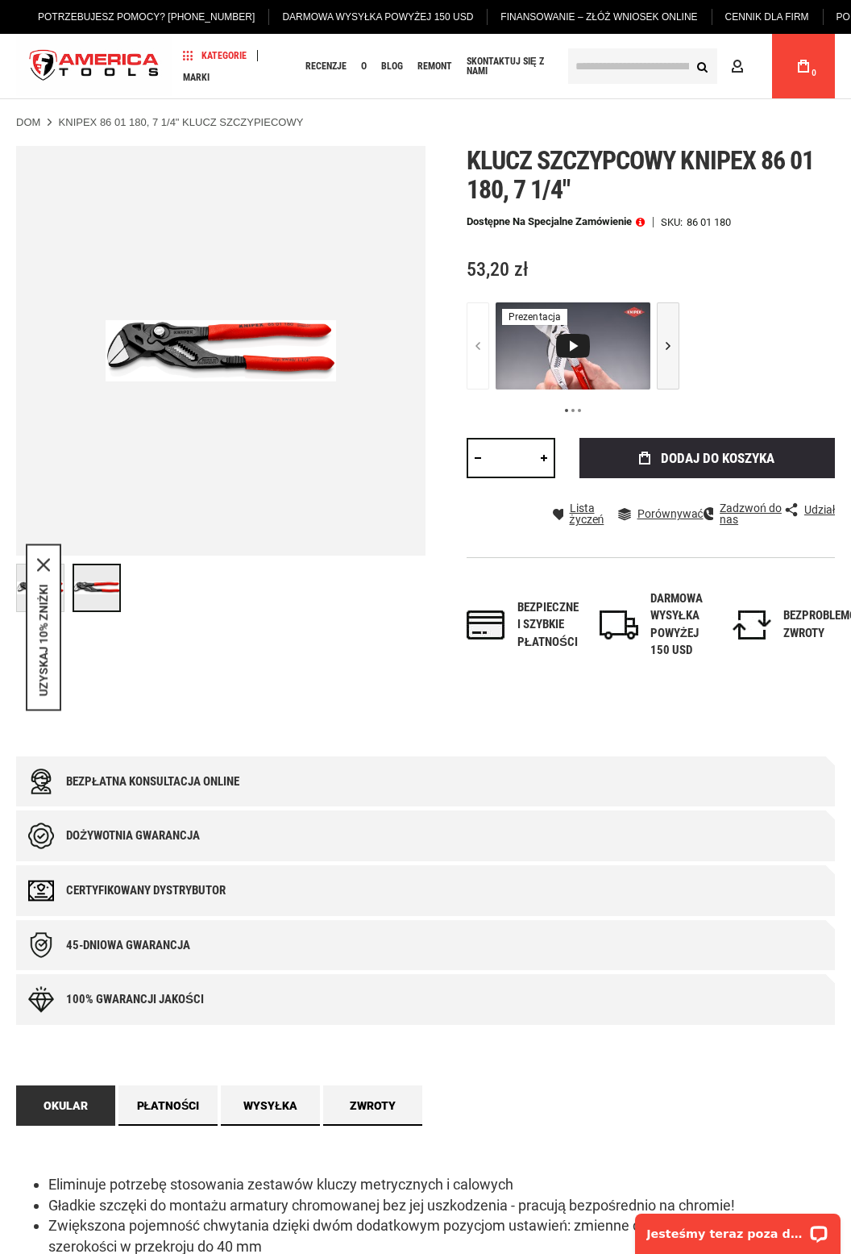
click at [678, 352] on button "Przewiń wybór filmów w prawo" at bounding box center [668, 345] width 23 height 87
click at [672, 350] on icon "Przewiń wybór filmów w prawo" at bounding box center [668, 345] width 19 height 19
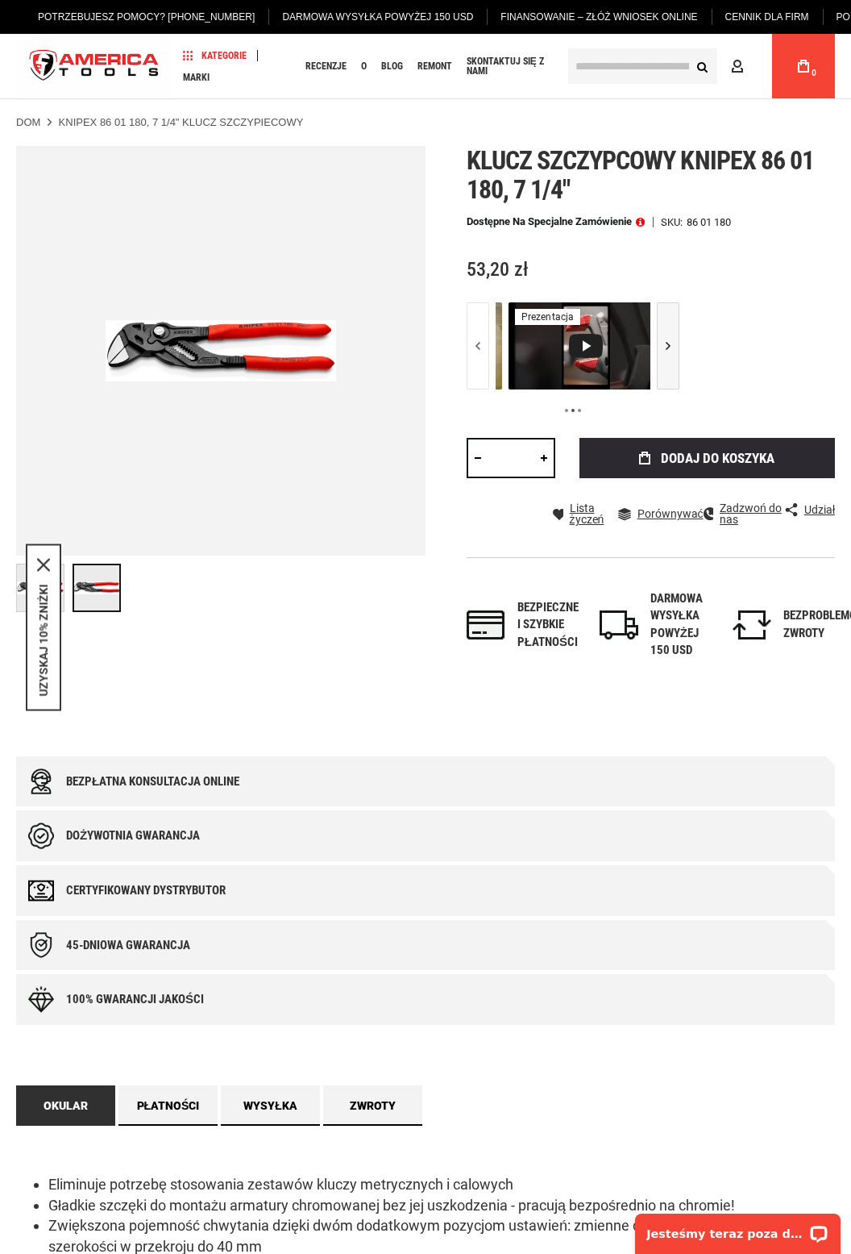
scroll to position [0, 323]
